Goal: Information Seeking & Learning: Learn about a topic

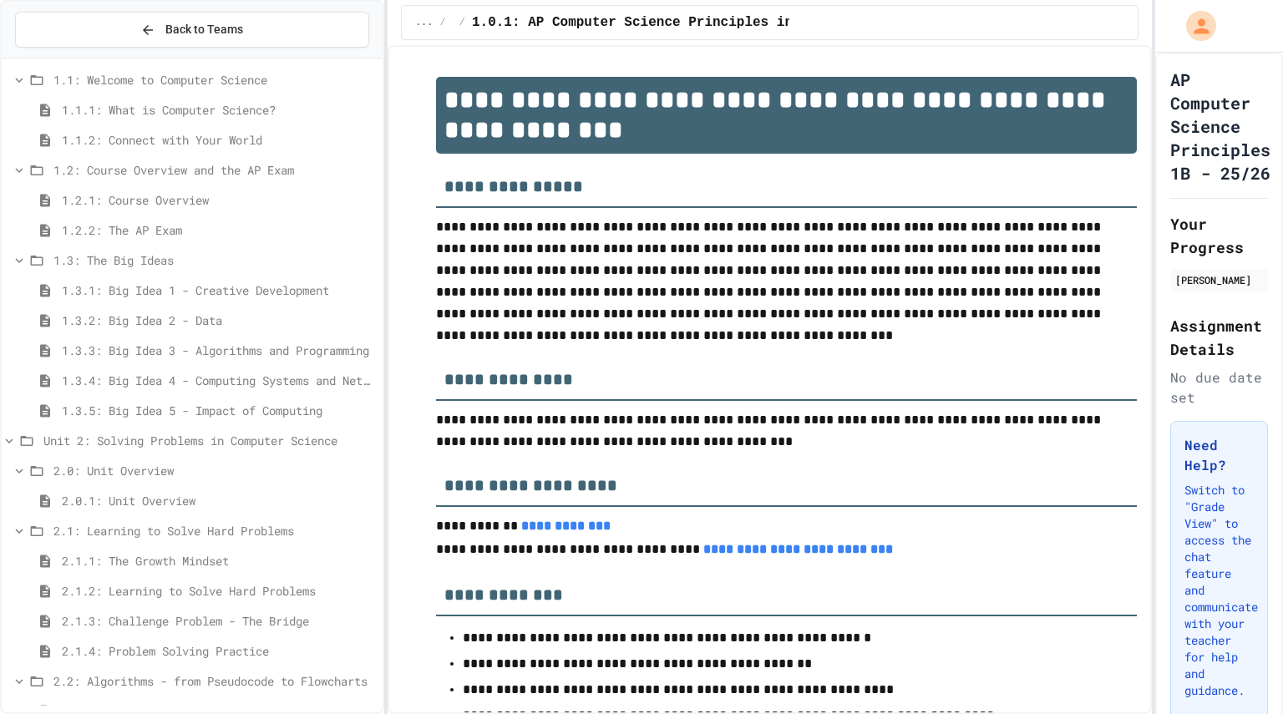
scroll to position [305, 0]
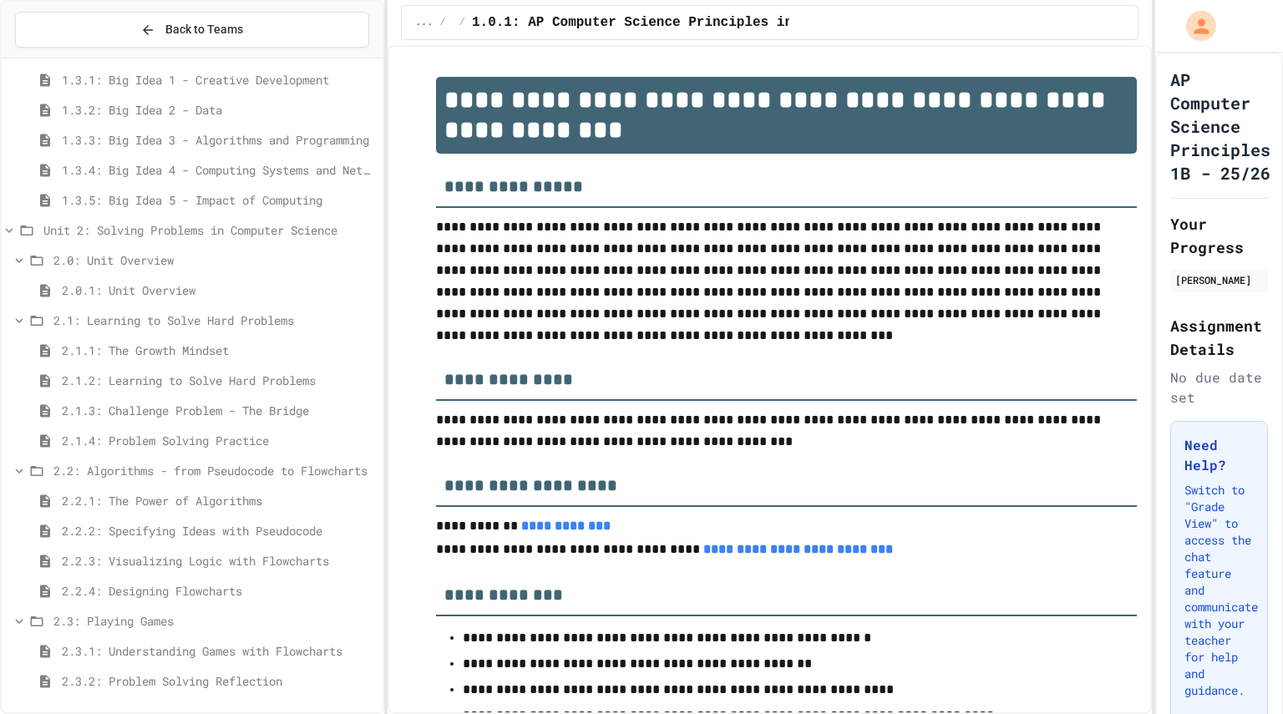
click at [122, 592] on span "2.2.4: Designing Flowcharts" at bounding box center [219, 591] width 314 height 18
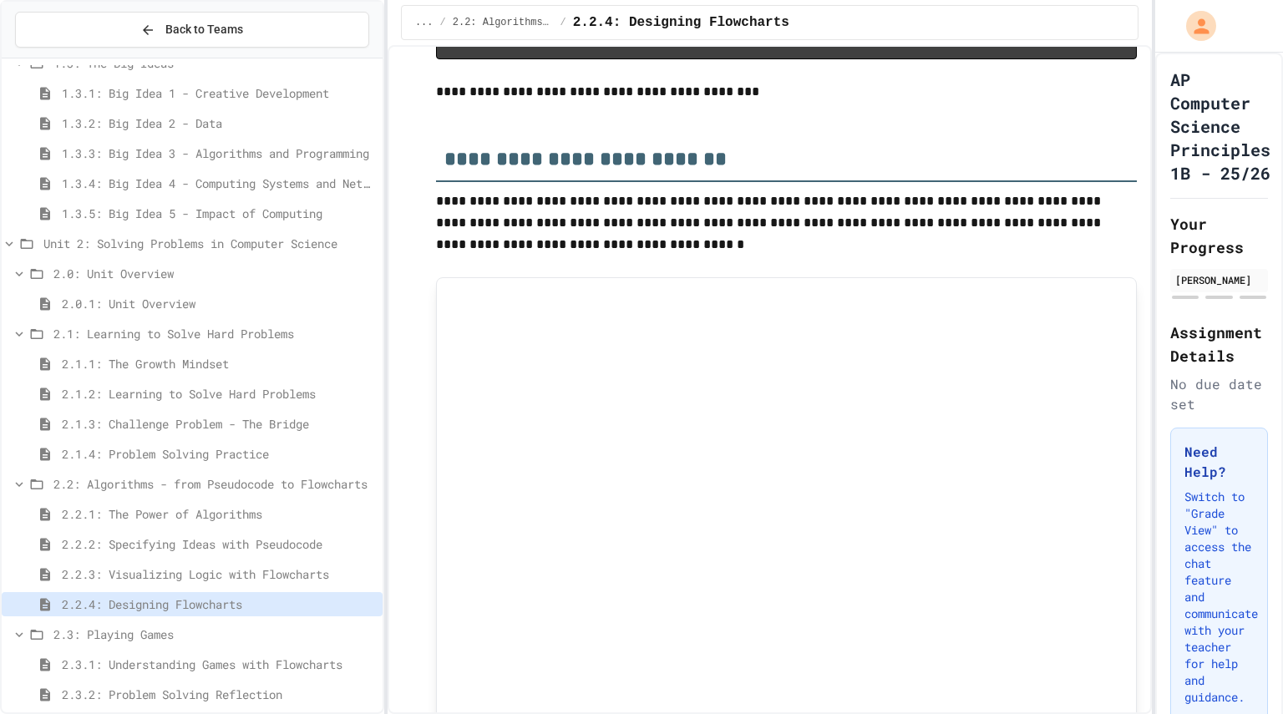
scroll to position [742, 0]
click at [206, 669] on span "2.3.1: Understanding Games with Flowcharts" at bounding box center [219, 665] width 314 height 18
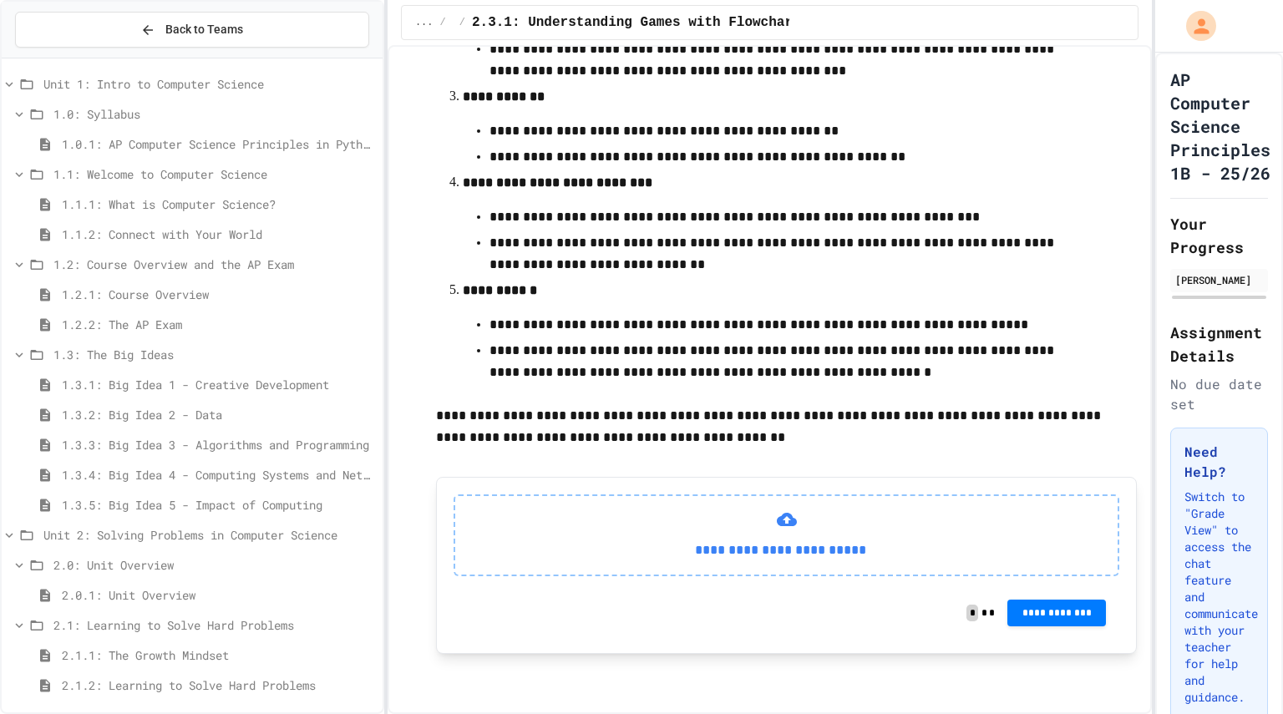
click at [157, 96] on div "Unit 1: Intro to Computer Science" at bounding box center [192, 87] width 381 height 30
click at [282, 36] on button "Back to Teams" at bounding box center [192, 30] width 354 height 36
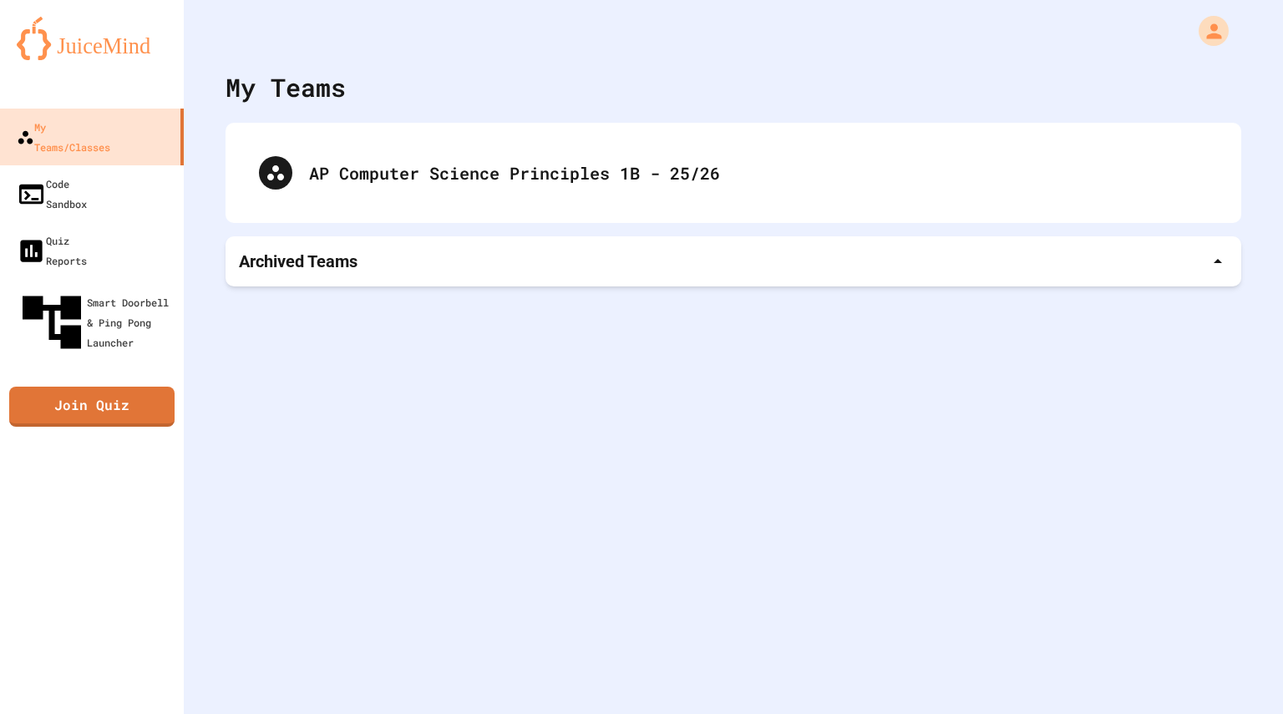
click at [536, 241] on div "Archived Teams" at bounding box center [734, 261] width 1016 height 50
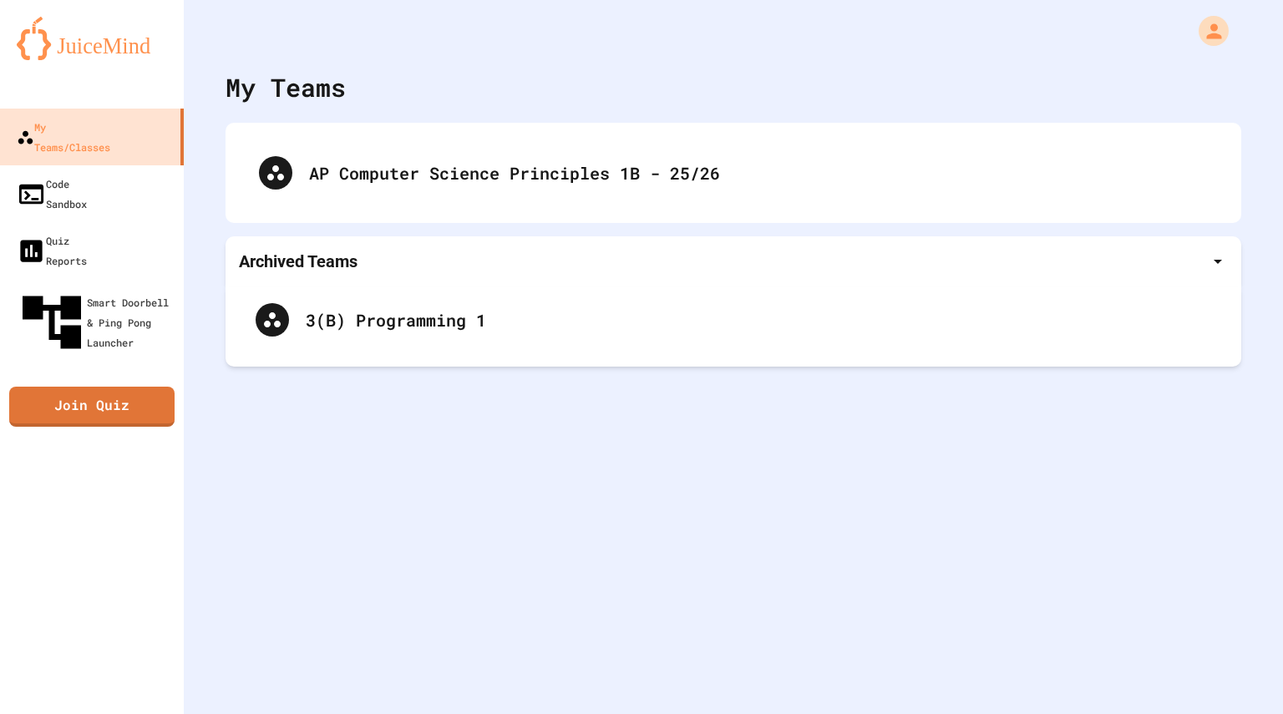
click at [498, 261] on div "Archived Teams" at bounding box center [733, 261] width 989 height 23
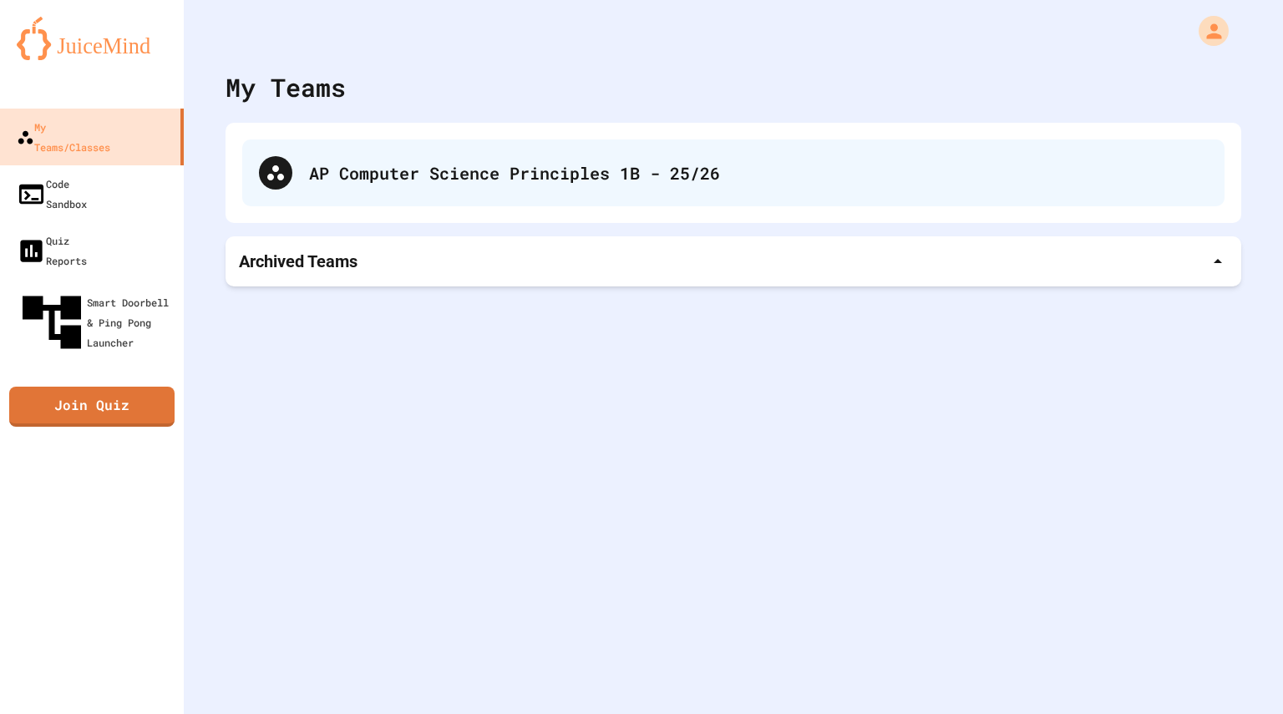
click at [631, 176] on div "AP Computer Science Principles 1B - 25/26" at bounding box center [758, 172] width 899 height 25
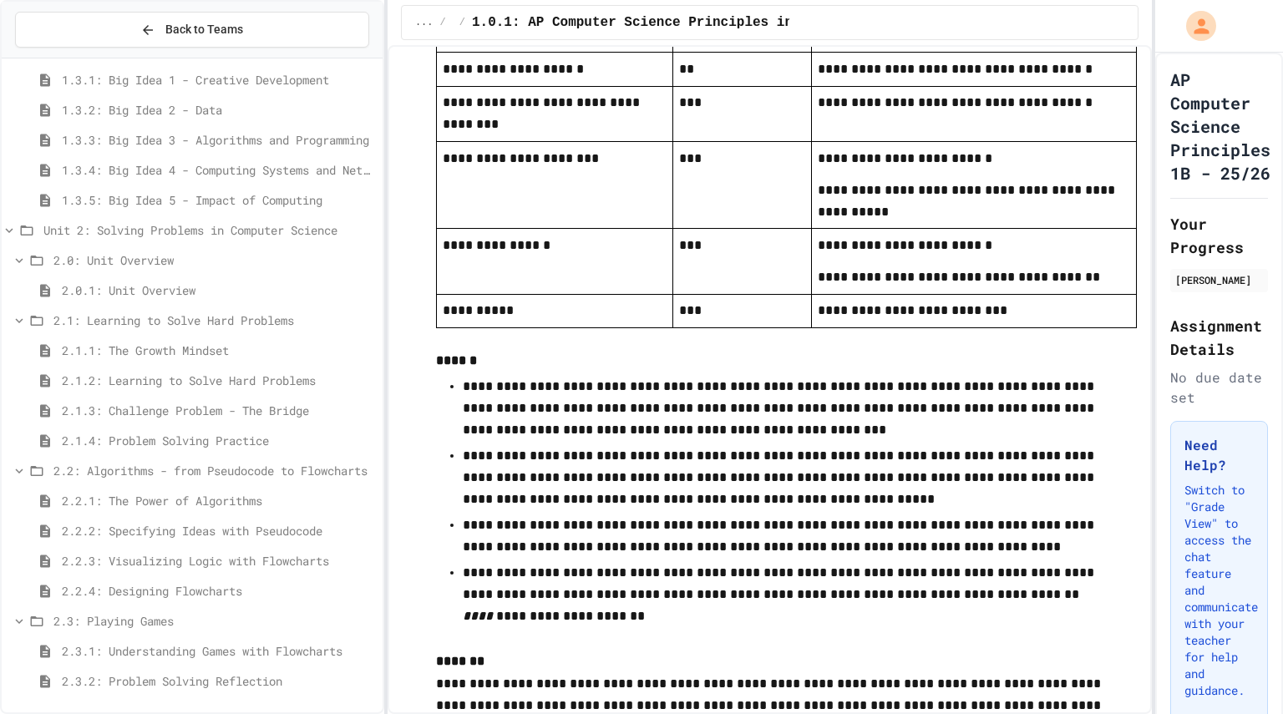
scroll to position [3353, 0]
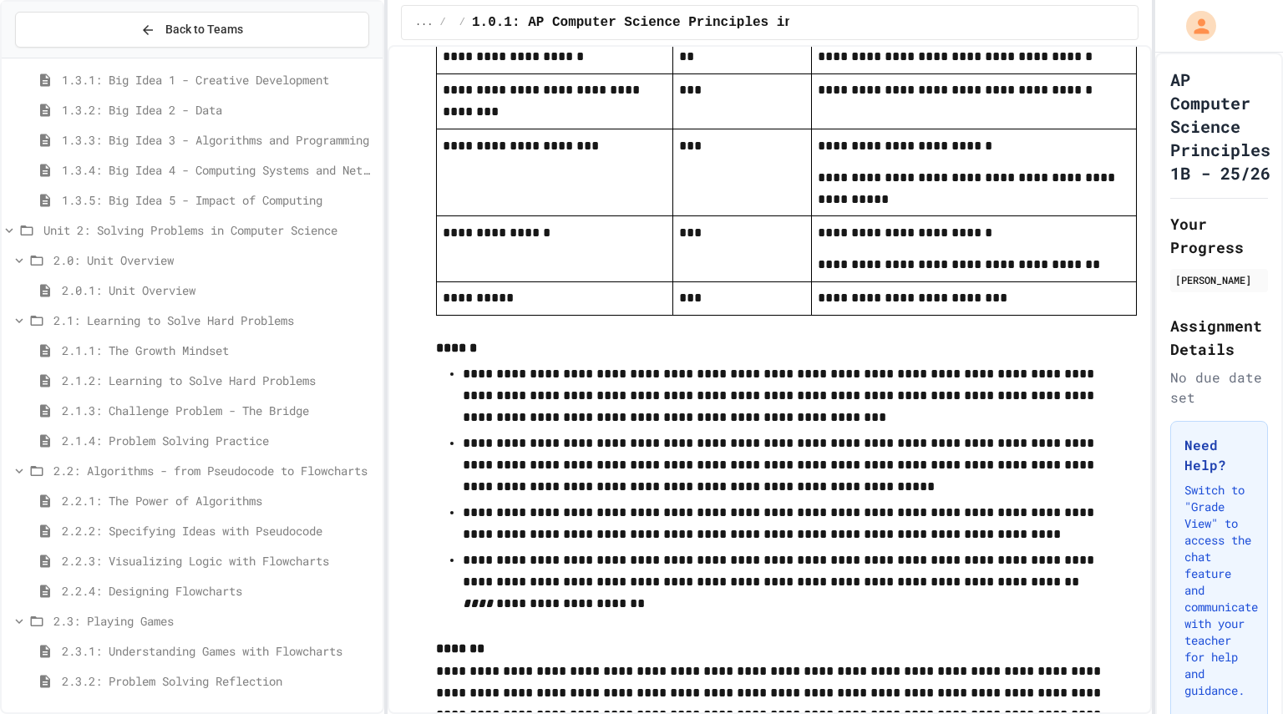
click at [225, 647] on span "2.3.1: Understanding Games with Flowcharts" at bounding box center [219, 651] width 314 height 18
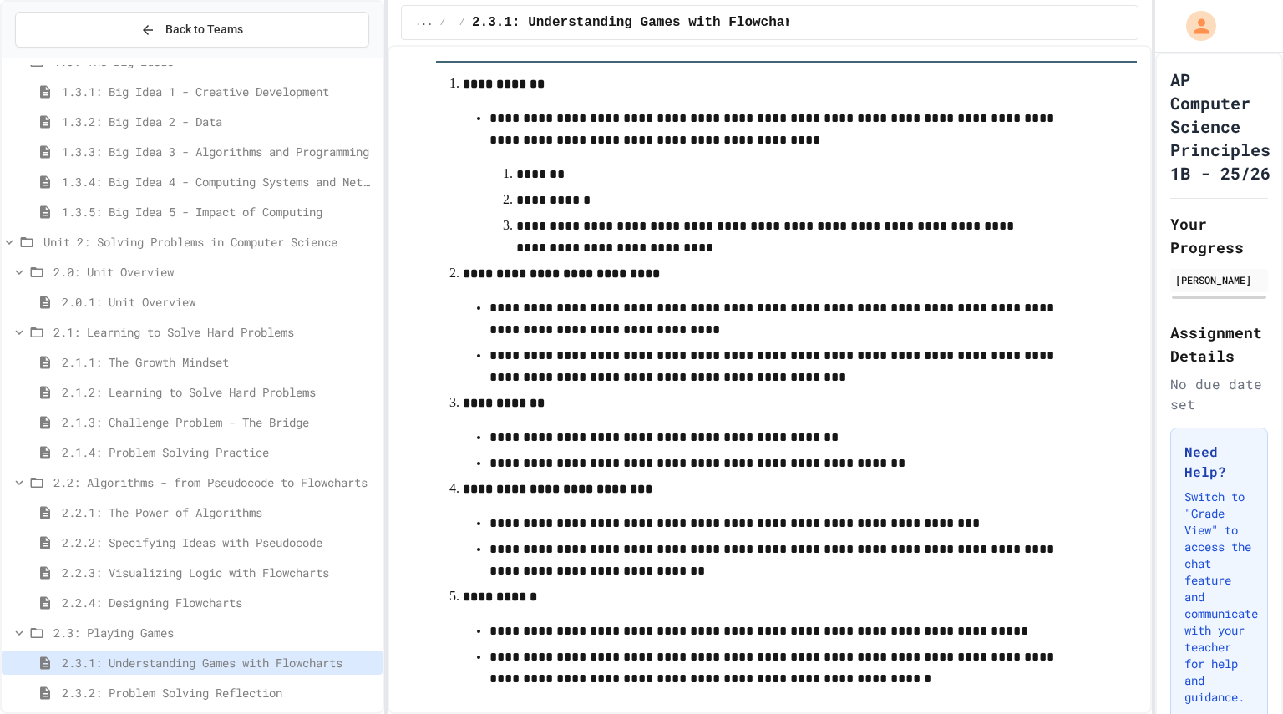
scroll to position [305, 0]
